Goal: Task Accomplishment & Management: Use online tool/utility

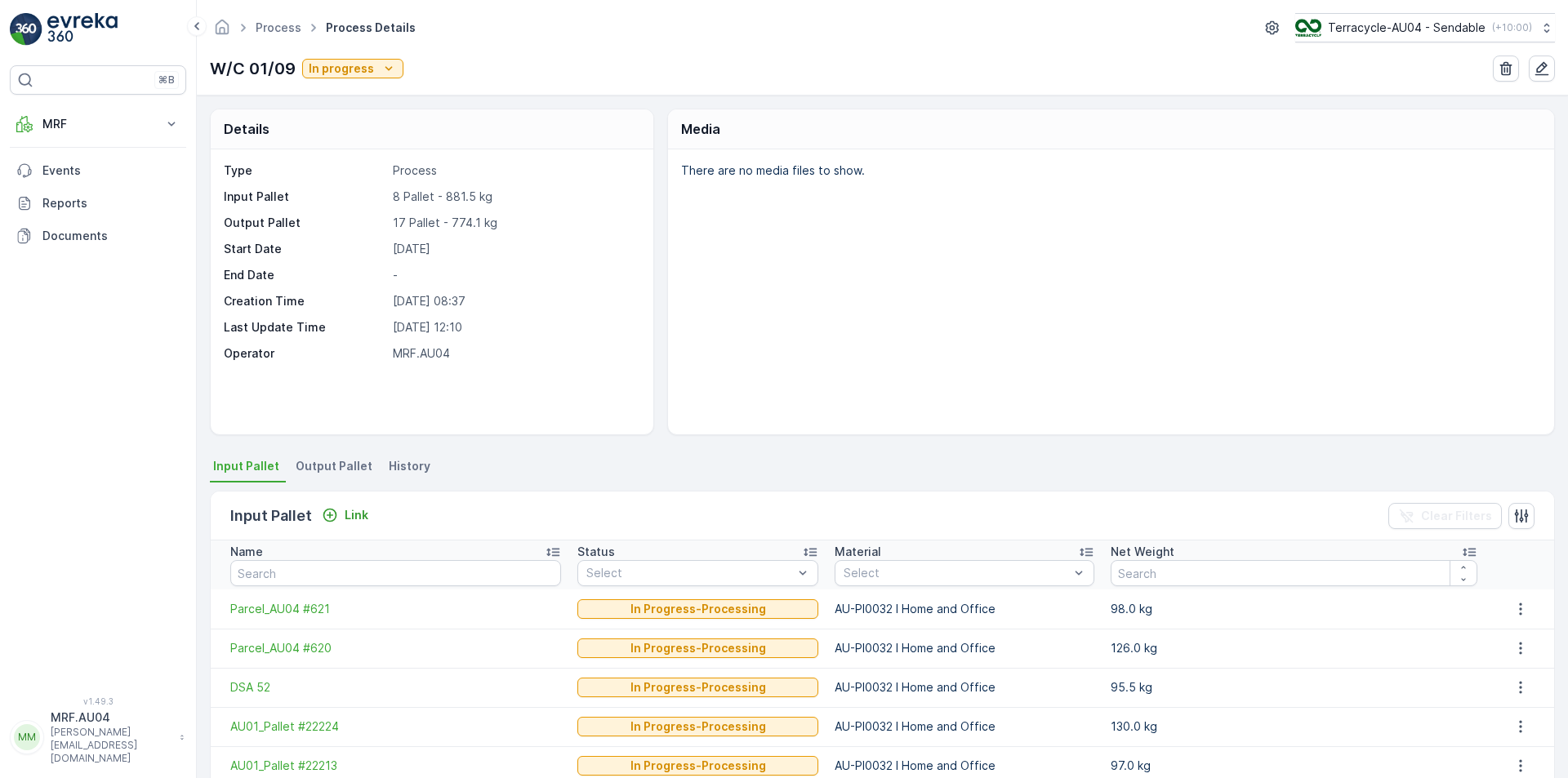
click at [319, 473] on span "Output Pallet" at bounding box center [334, 466] width 77 height 17
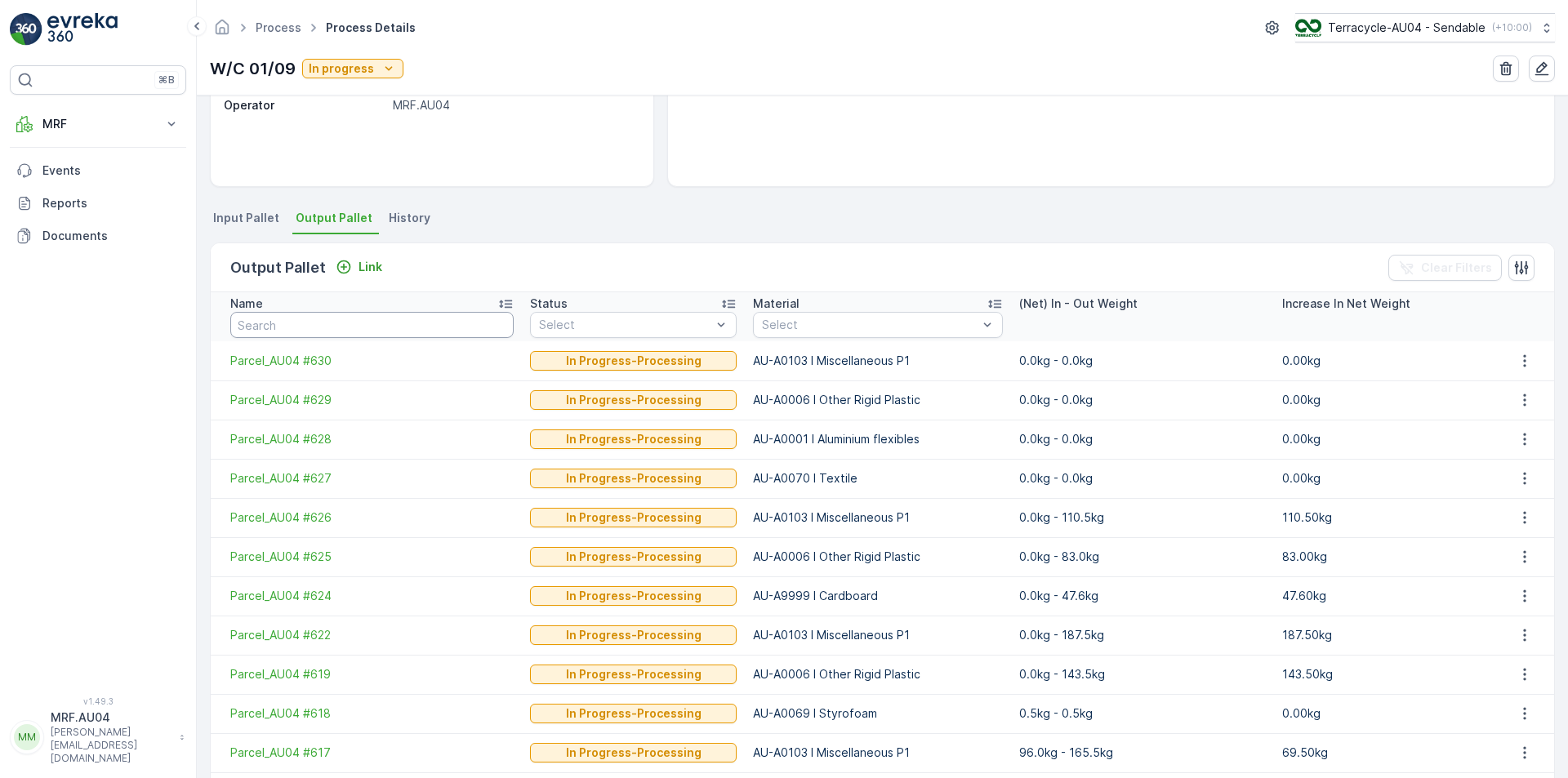
scroll to position [162, 0]
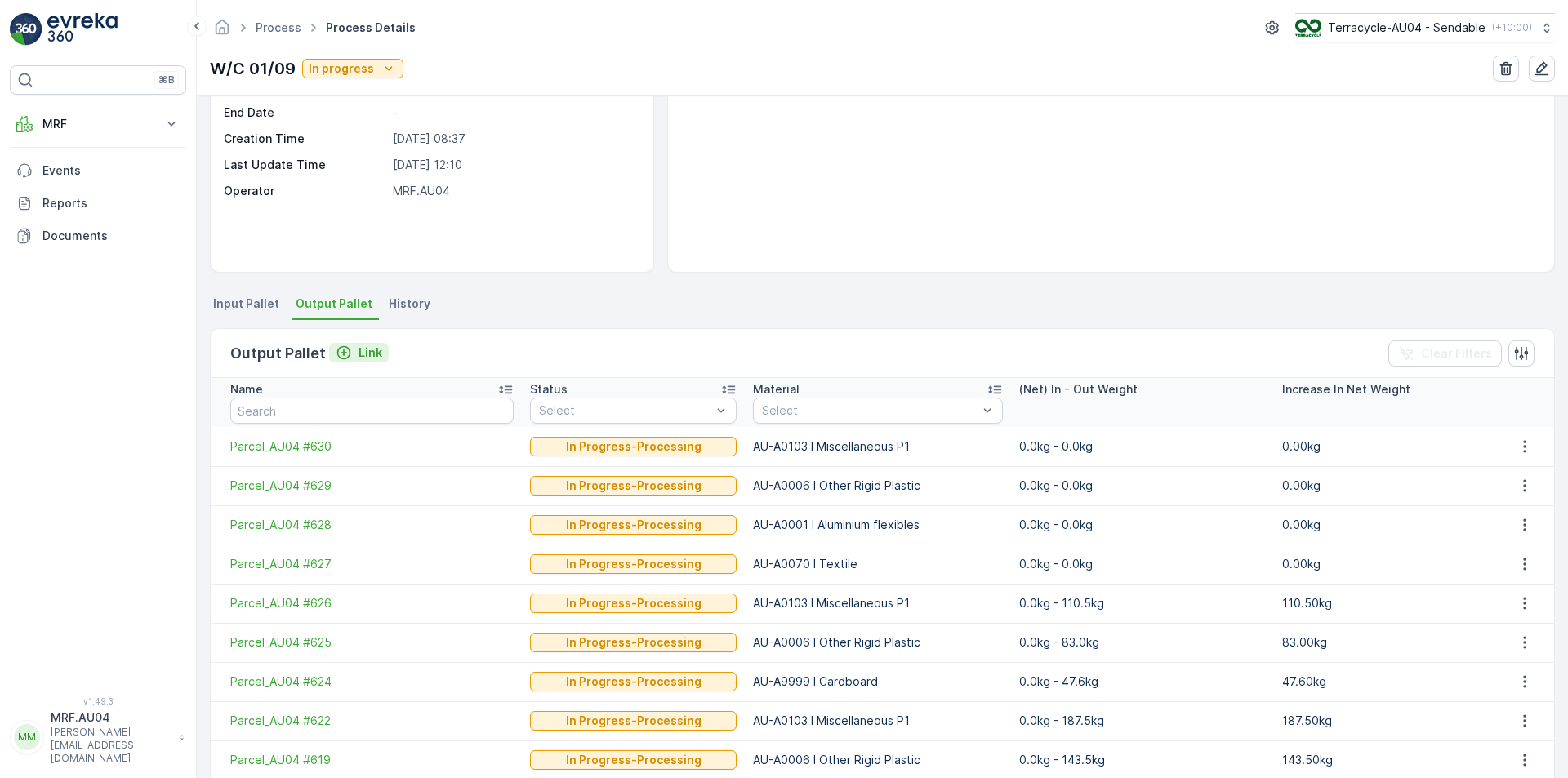
click at [376, 355] on p "Link" at bounding box center [371, 353] width 24 height 17
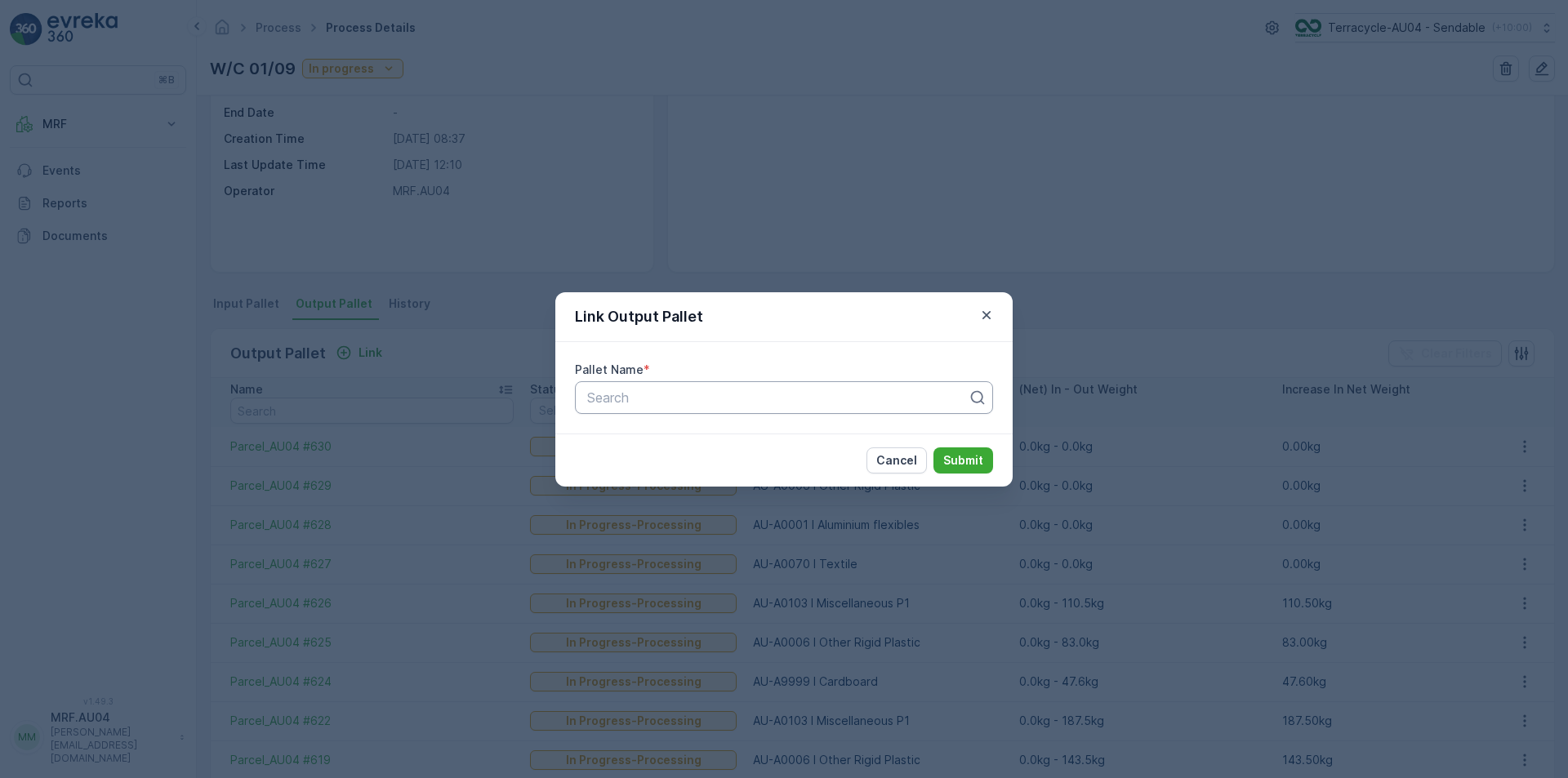
click at [785, 409] on div "Search" at bounding box center [784, 397] width 418 height 33
paste input "Parcel_AU04 #631"
type input "Parcel_AU04 #631"
click at [826, 434] on div "Parcel_AU04 #631" at bounding box center [783, 437] width 398 height 15
click at [950, 466] on p "Submit" at bounding box center [963, 461] width 40 height 17
